Goal: Find specific page/section: Find specific page/section

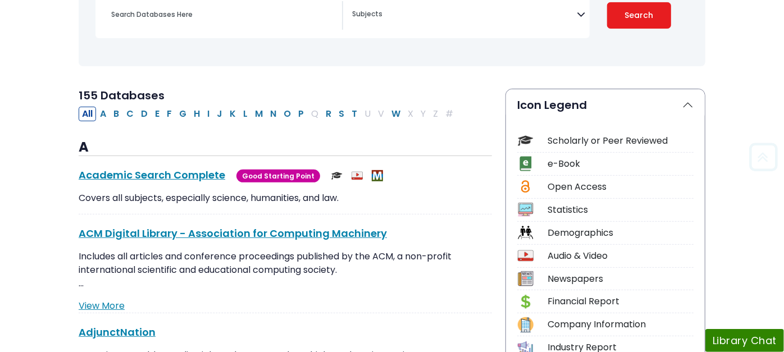
scroll to position [249, 0]
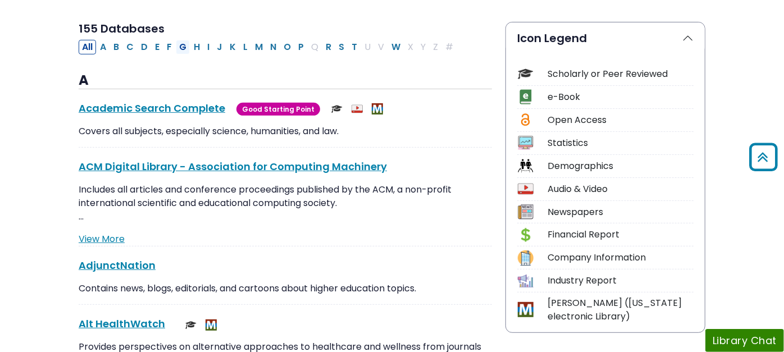
click at [176, 49] on button "G" at bounding box center [183, 47] width 14 height 15
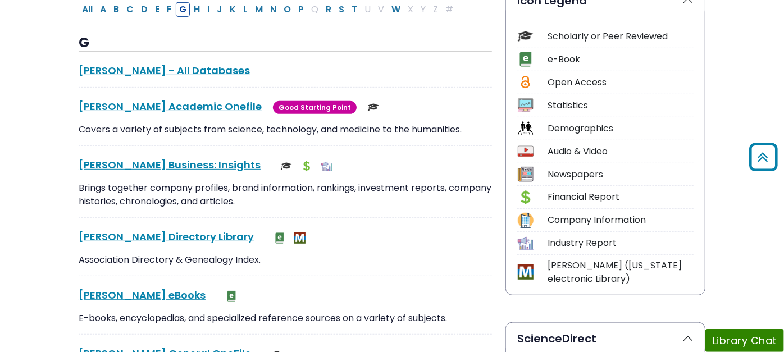
scroll to position [312, 0]
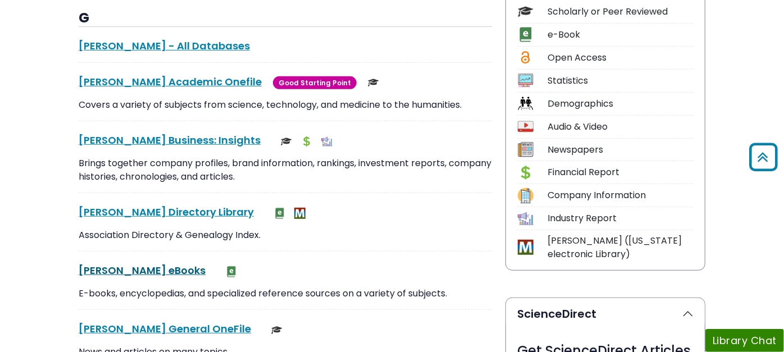
click at [79, 268] on link "[PERSON_NAME] eBooks This link opens in a new window" at bounding box center [142, 270] width 127 height 14
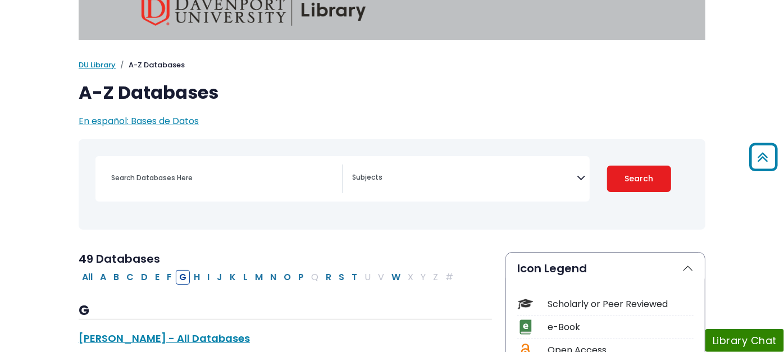
scroll to position [0, 0]
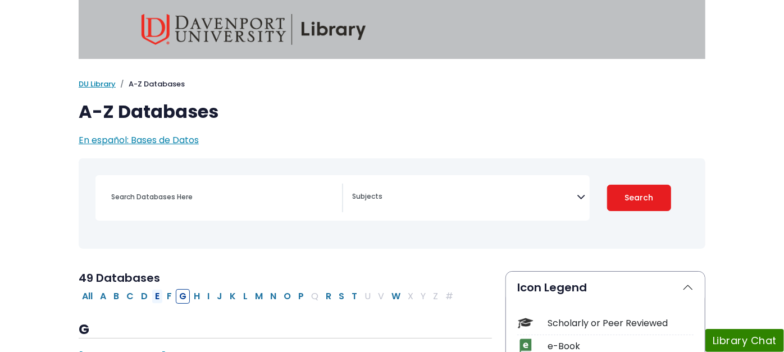
click at [152, 295] on button "E" at bounding box center [157, 296] width 11 height 15
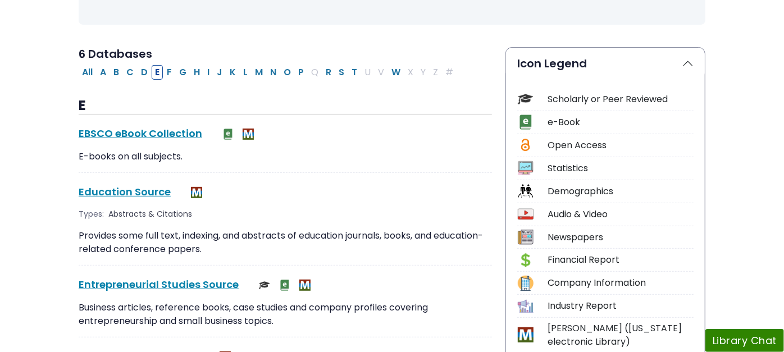
scroll to position [249, 0]
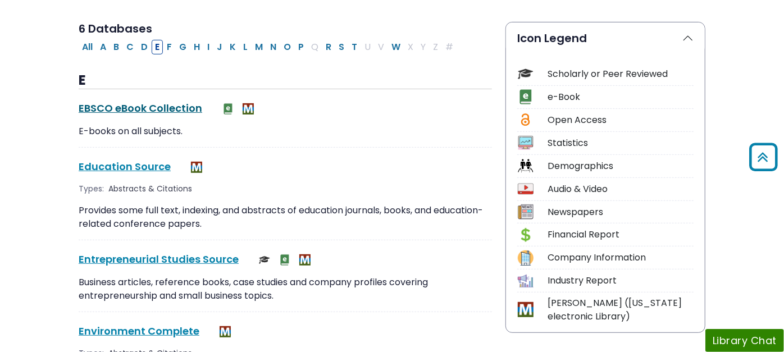
click at [79, 104] on link "EBSCO eBook Collection This link opens in a new window" at bounding box center [140, 108] width 123 height 14
click at [295, 48] on button "P" at bounding box center [301, 47] width 12 height 15
select select "Database Subject Filter"
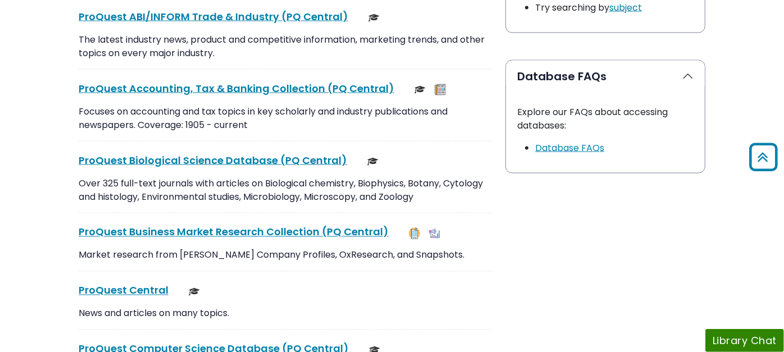
scroll to position [1123, 0]
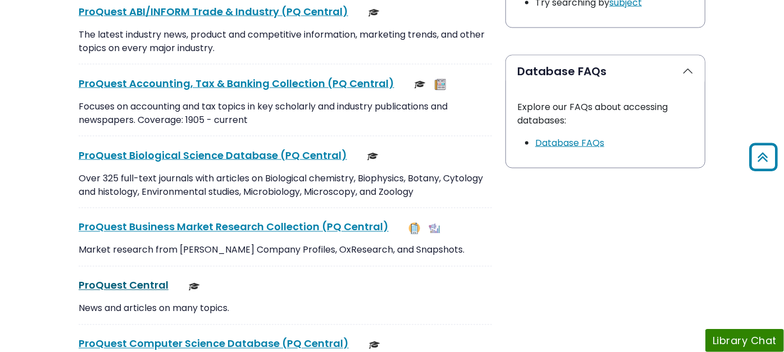
click at [92, 278] on link "ProQuest Central This link opens in a new window" at bounding box center [124, 285] width 90 height 14
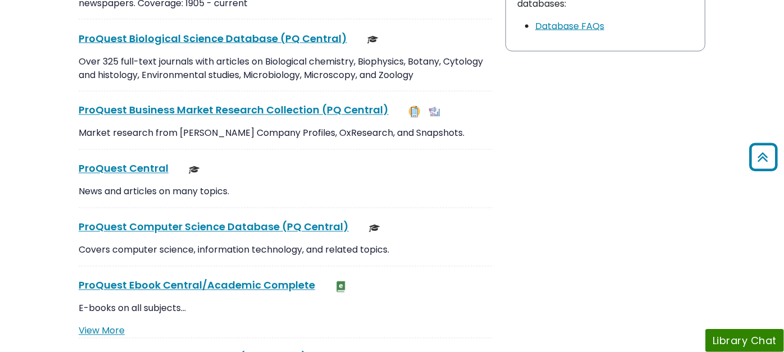
scroll to position [1310, 0]
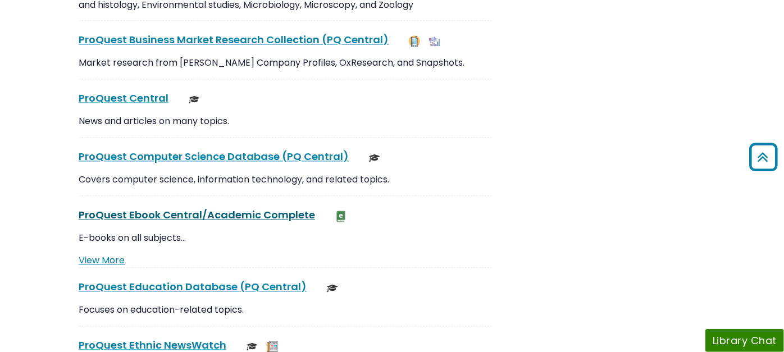
click at [130, 208] on link "ProQuest Ebook Central/Academic Complete This link opens in a new window" at bounding box center [197, 215] width 236 height 14
